Goal: Task Accomplishment & Management: Use online tool/utility

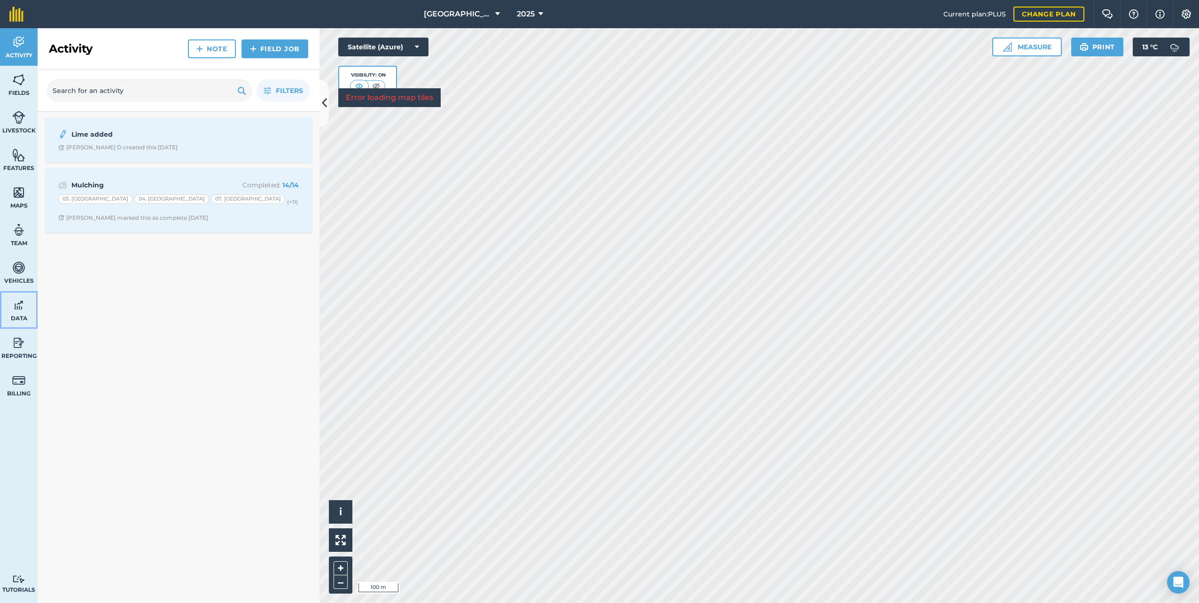
click at [17, 315] on span "Data" at bounding box center [19, 319] width 38 height 8
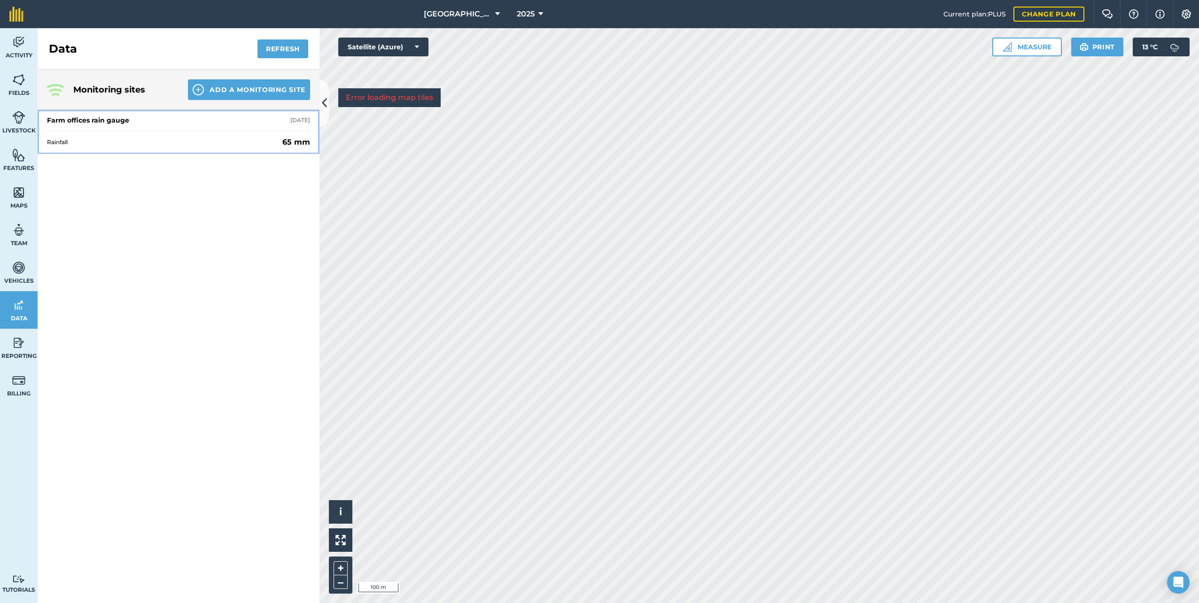
click at [78, 141] on span "Rainfall" at bounding box center [163, 143] width 232 height 8
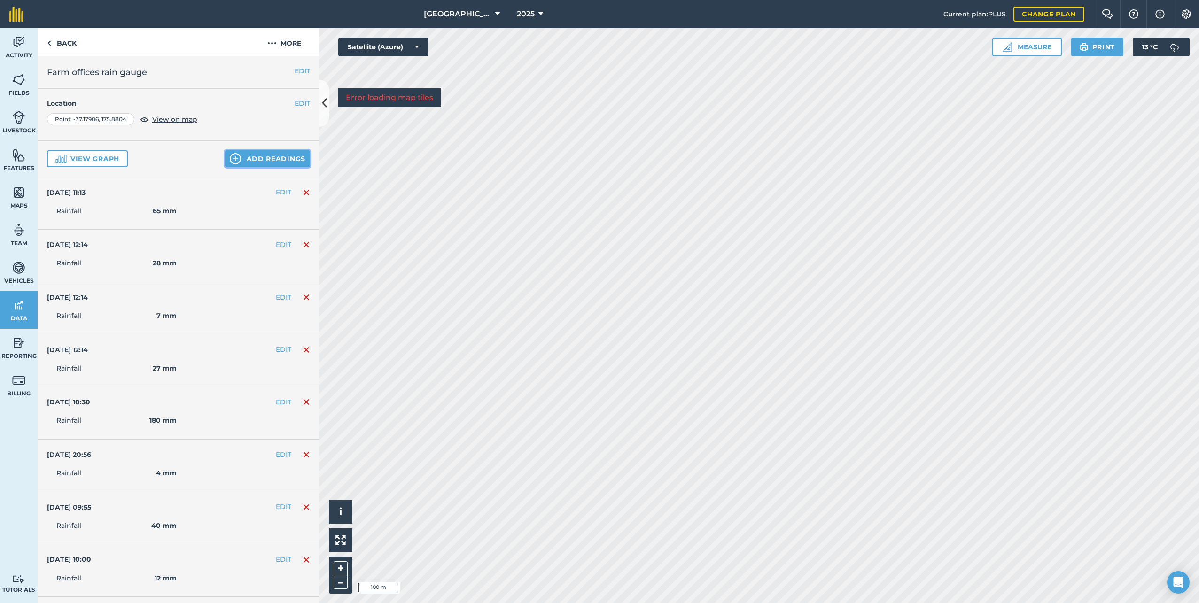
click at [251, 153] on button "Add readings" at bounding box center [267, 158] width 85 height 17
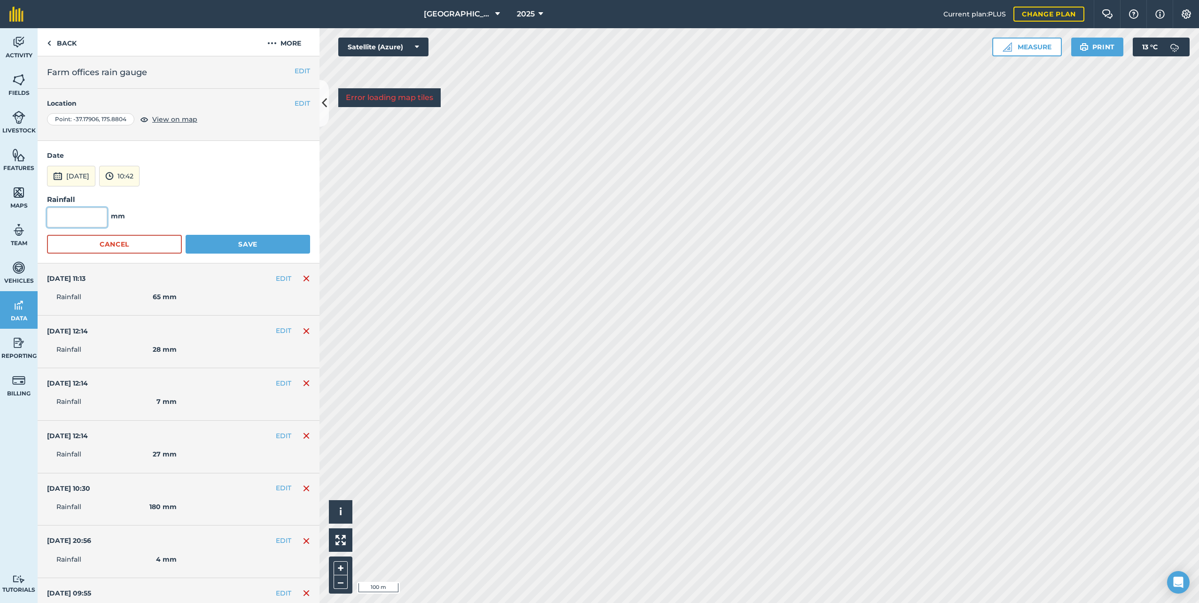
click at [90, 222] on input "text" at bounding box center [77, 218] width 60 height 20
type input "13"
click at [95, 178] on button "[DATE]" at bounding box center [71, 176] width 48 height 21
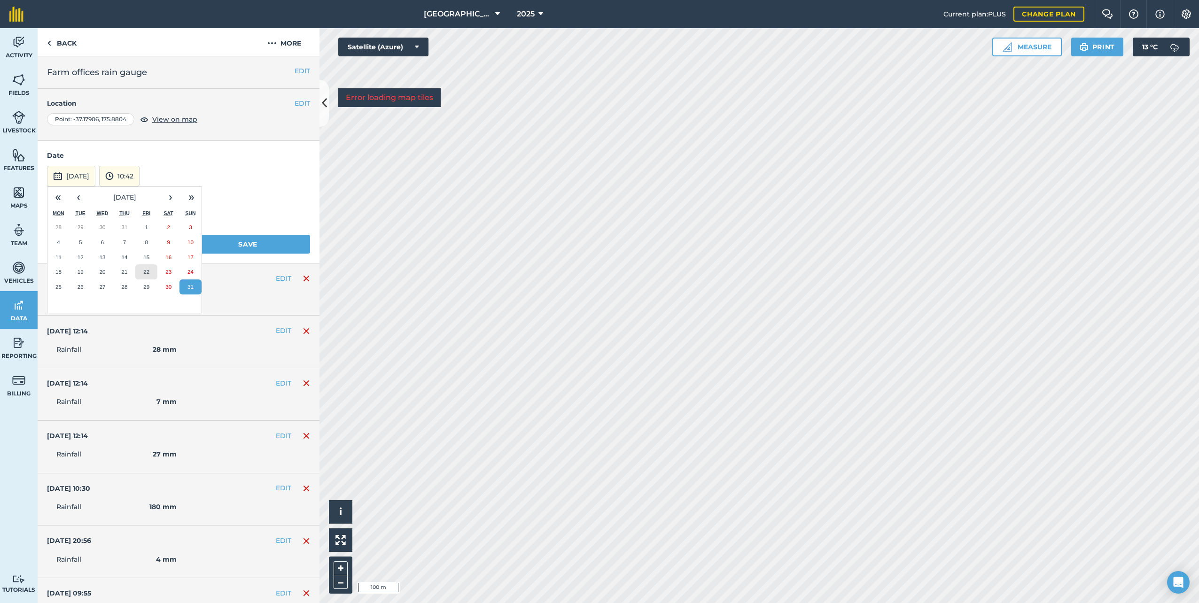
click at [148, 274] on abbr "22" at bounding box center [146, 272] width 6 height 6
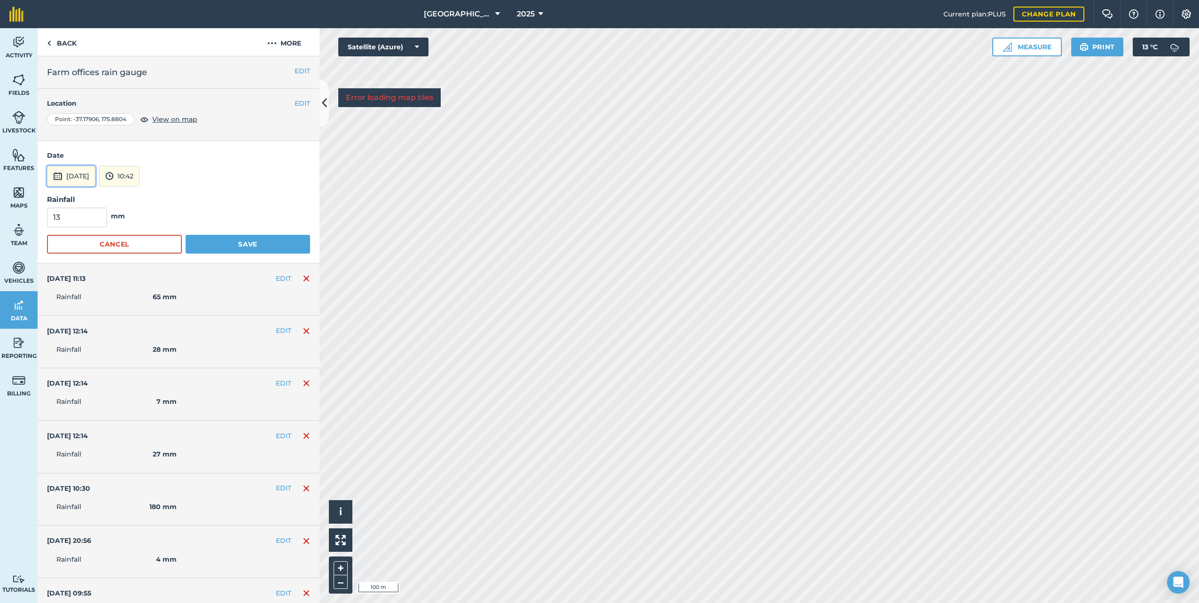
click at [95, 176] on button "[DATE]" at bounding box center [71, 176] width 48 height 21
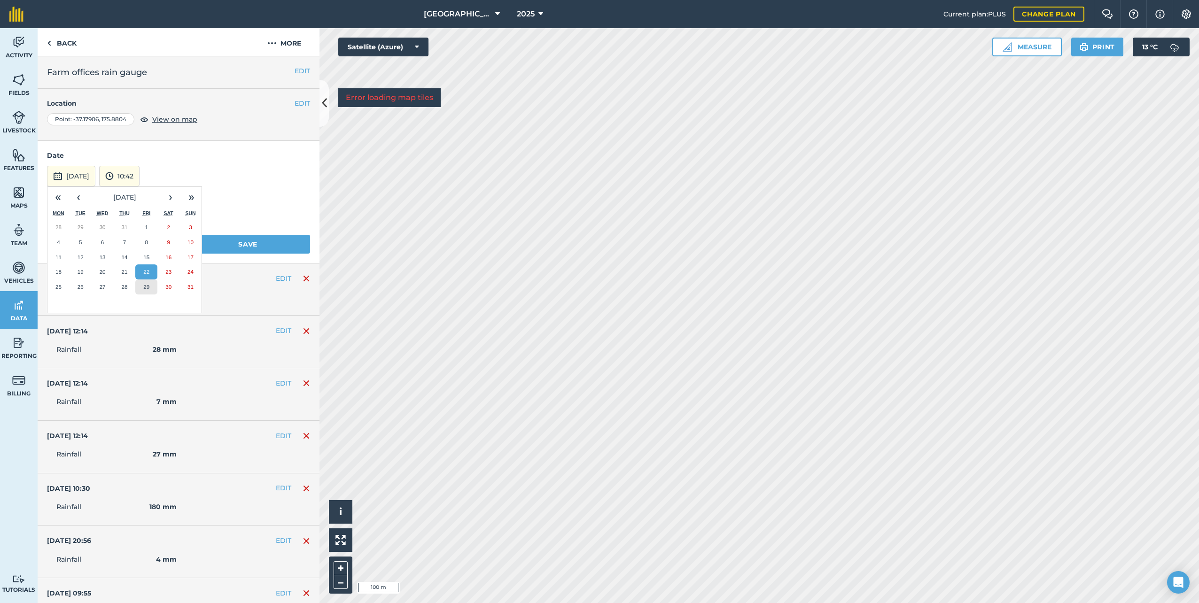
click at [146, 286] on abbr "29" at bounding box center [146, 287] width 6 height 6
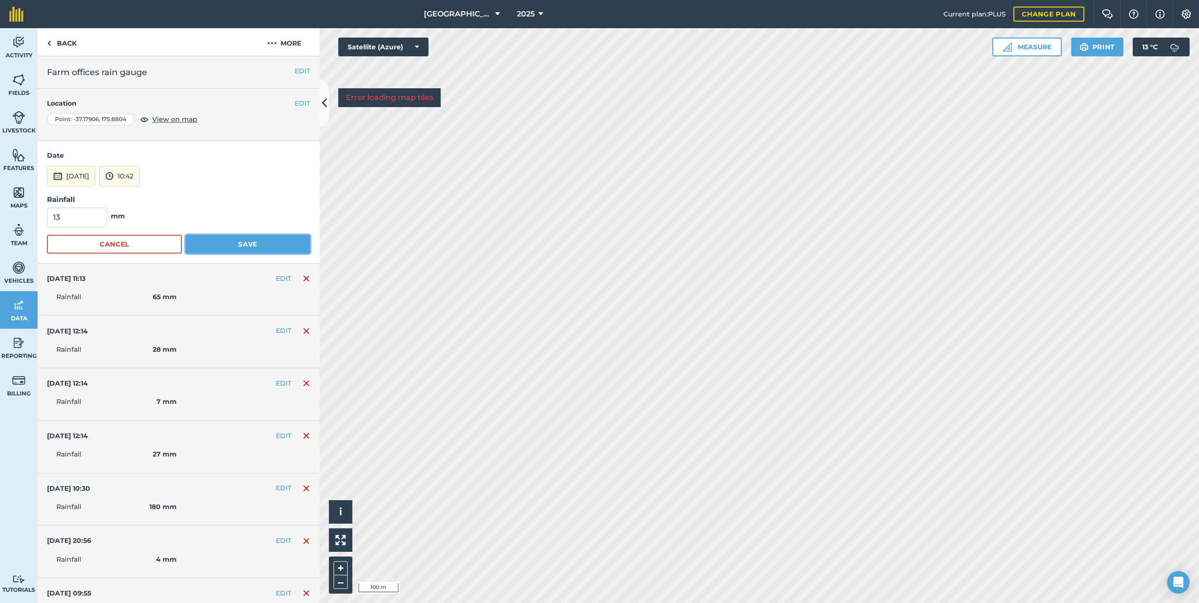
click at [217, 246] on button "Save" at bounding box center [248, 244] width 125 height 19
